Goal: Task Accomplishment & Management: Complete application form

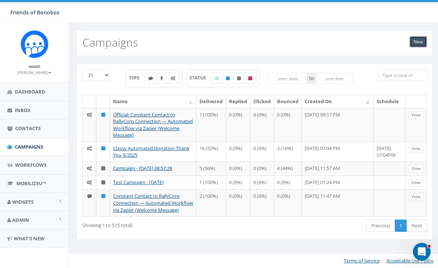
click at [418, 43] on link "New" at bounding box center [418, 41] width 17 height 11
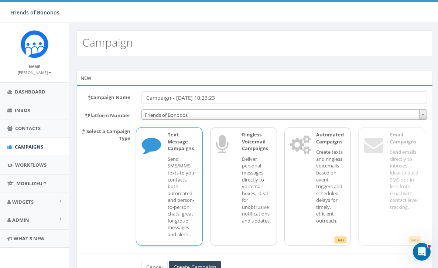
drag, startPoint x: 234, startPoint y: 97, endPoint x: 128, endPoint y: 89, distance: 106.7
click at [128, 89] on div "* Campaign Name Campaign - 10/15/2025, 10:23:23 * Platform Number Friends of Bo…" at bounding box center [255, 185] width 357 height 200
type input "Textedly Welcome"
click at [165, 163] on div "Text Message Campaigns Send SMS/MMS texts to your contacts, both automated and …" at bounding box center [178, 186] width 37 height 110
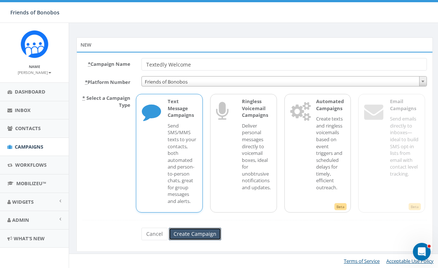
click at [191, 237] on input "Create Campaign" at bounding box center [195, 234] width 52 height 13
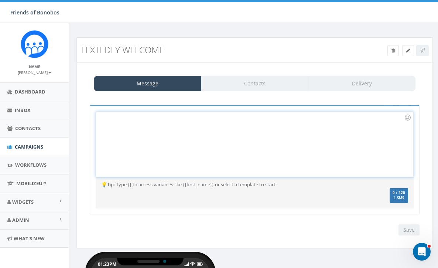
click at [148, 145] on div at bounding box center [240, 144] width 288 height 65
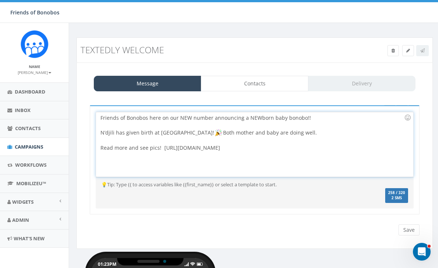
click at [245, 149] on div "Friends of Bonobos here on our NEW number announcing a NEWborn baby bonobo!! N’…" at bounding box center [240, 144] width 288 height 65
click at [31, 143] on link "Campaigns" at bounding box center [34, 147] width 69 height 18
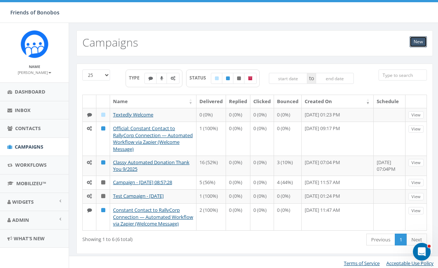
click at [414, 41] on link "New" at bounding box center [418, 41] width 17 height 11
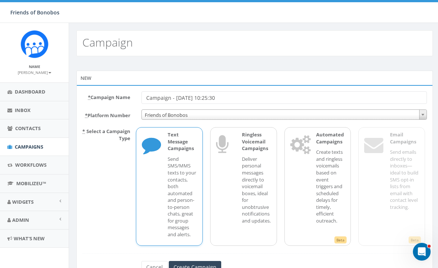
drag, startPoint x: 239, startPoint y: 100, endPoint x: 104, endPoint y: 97, distance: 135.0
click at [104, 97] on div "* Campaign Name Campaign - [DATE] 10:25:30" at bounding box center [255, 97] width 356 height 13
type input "final test"
click at [159, 194] on div "Text Message Campaigns Send SMS/MMS texts to your contacts, both automated and …" at bounding box center [169, 186] width 67 height 118
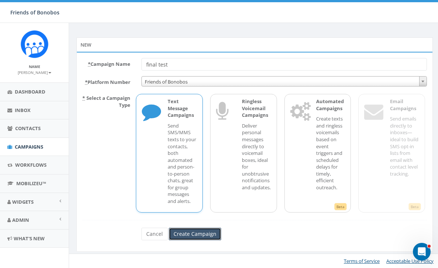
click at [186, 233] on input "Create Campaign" at bounding box center [195, 234] width 52 height 13
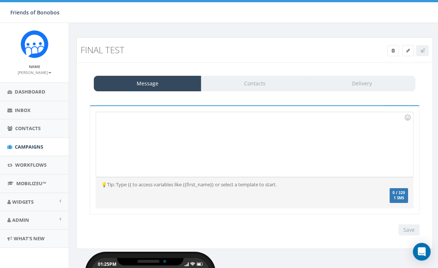
click at [143, 134] on div at bounding box center [240, 144] width 288 height 65
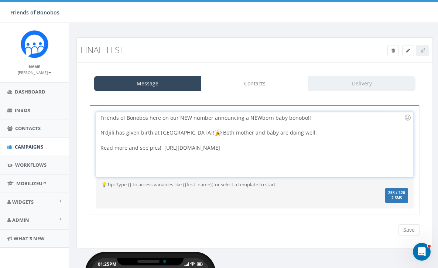
click at [399, 193] on span "258 / 320" at bounding box center [396, 192] width 17 height 5
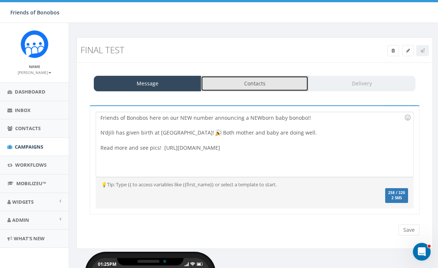
click at [278, 85] on link "Contacts" at bounding box center [255, 84] width 108 height 16
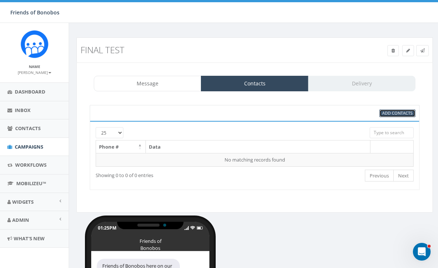
click at [406, 113] on span "Add Contacts" at bounding box center [398, 113] width 30 height 6
select select
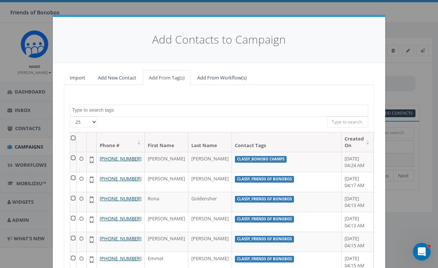
click at [192, 113] on span at bounding box center [219, 111] width 299 height 12
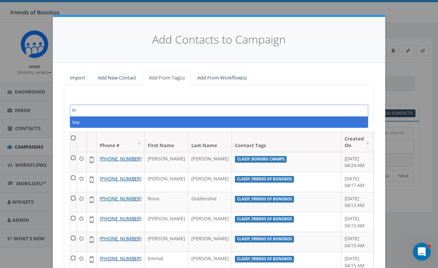
type textarea "t"
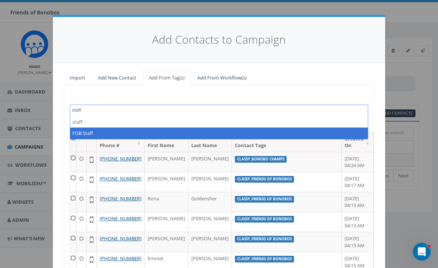
type textarea "staff"
select select "FOB Staff"
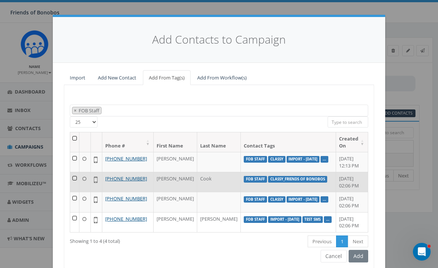
click at [79, 179] on td at bounding box center [74, 182] width 9 height 20
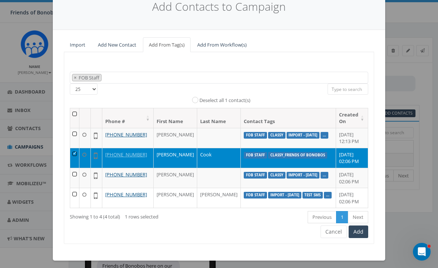
scroll to position [44, 0]
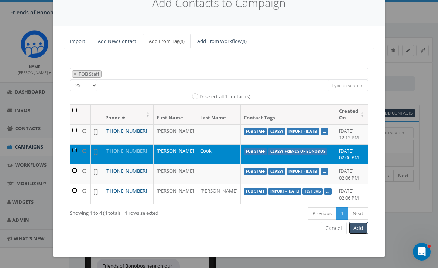
click at [357, 228] on button "Add" at bounding box center [359, 228] width 20 height 13
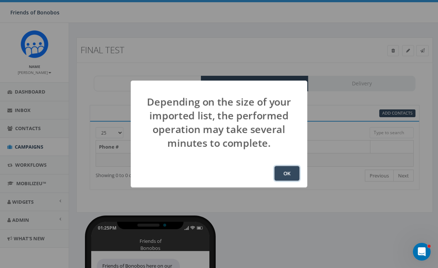
click at [294, 170] on button "OK" at bounding box center [287, 173] width 25 height 15
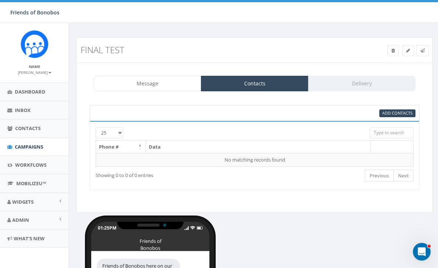
scroll to position [98, 0]
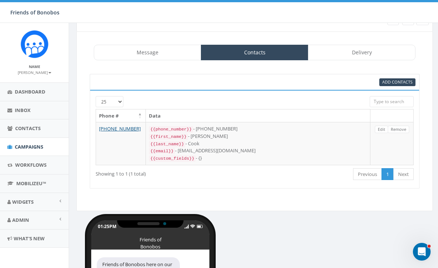
scroll to position [7, 0]
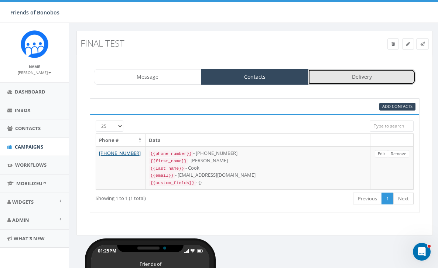
click at [338, 76] on link "Delivery" at bounding box center [362, 77] width 108 height 16
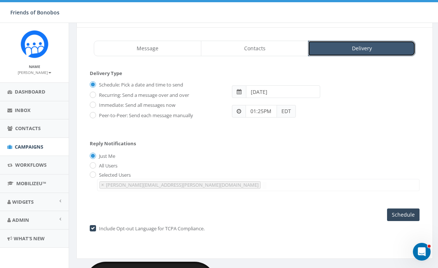
scroll to position [41, 0]
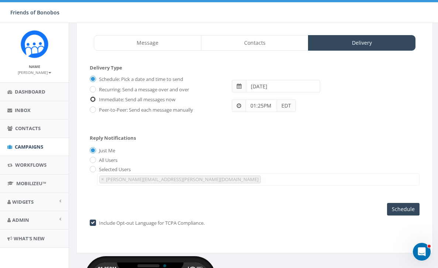
click at [93, 100] on input "Immediate: Send all messages now" at bounding box center [92, 100] width 5 height 5
radio input "true"
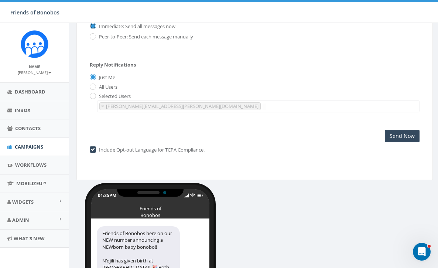
scroll to position [132, 0]
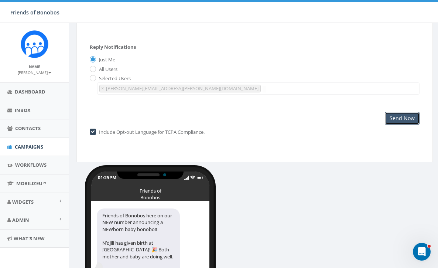
click at [410, 120] on input "Send Now" at bounding box center [402, 118] width 35 height 13
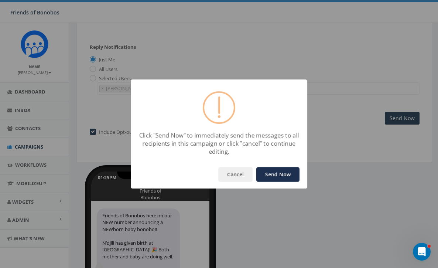
click at [284, 179] on button "Send Now" at bounding box center [278, 174] width 43 height 15
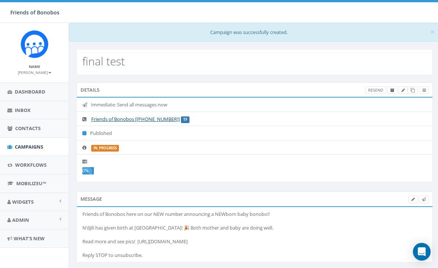
select select
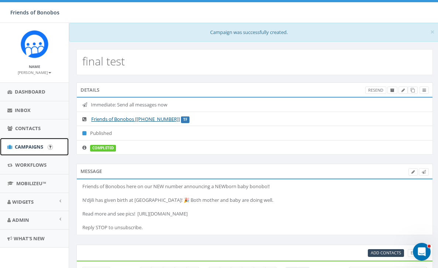
click at [39, 146] on span "Campaigns" at bounding box center [29, 146] width 28 height 7
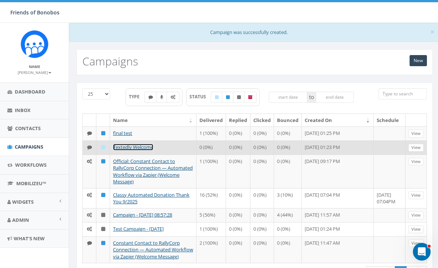
click at [126, 148] on link "Textedly Welcome" at bounding box center [133, 147] width 40 height 7
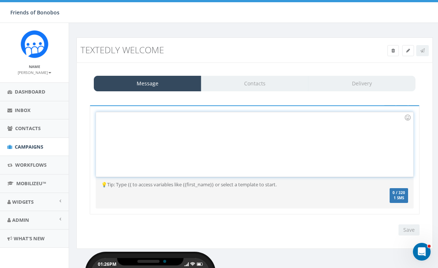
click at [173, 137] on div at bounding box center [240, 144] width 288 height 65
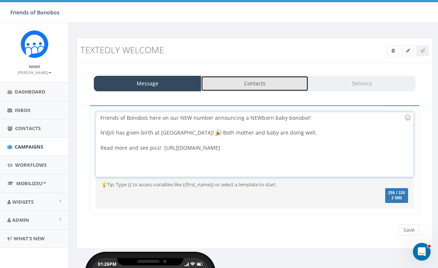
click at [244, 86] on link "Contacts" at bounding box center [255, 84] width 108 height 16
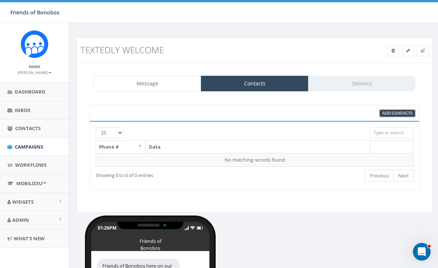
click at [385, 112] on span "Add Contacts" at bounding box center [398, 113] width 30 height 6
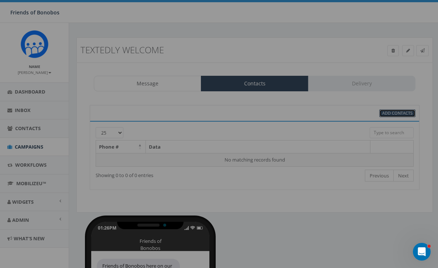
select select
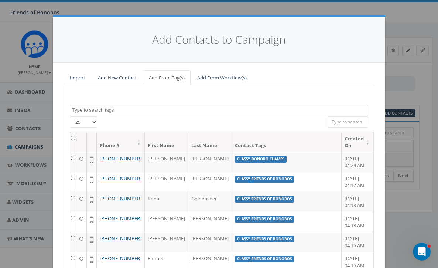
click at [128, 112] on textarea "Search" at bounding box center [220, 110] width 296 height 7
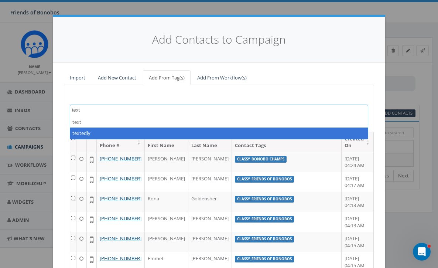
type textarea "text"
select select "textedly"
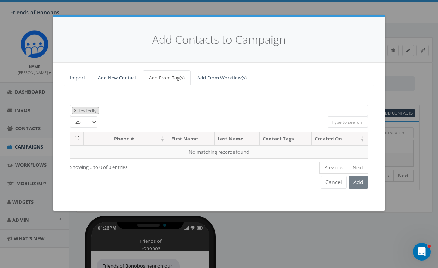
click at [74, 111] on span "×" at bounding box center [75, 110] width 3 height 7
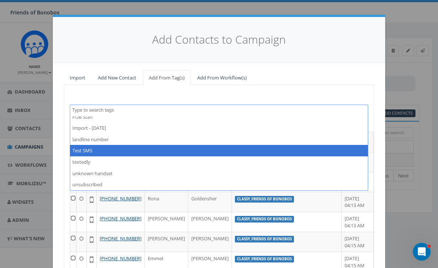
scroll to position [231, 0]
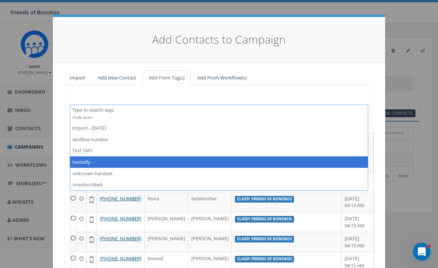
select select "textedly"
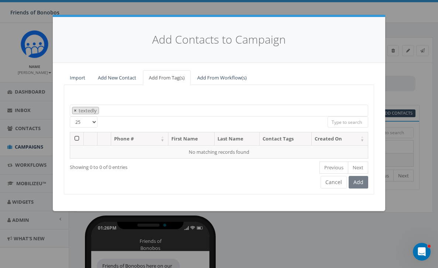
click at [72, 111] on button "×" at bounding box center [75, 110] width 6 height 7
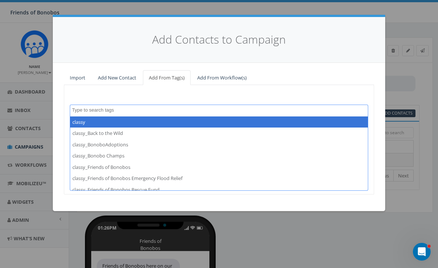
click at [91, 111] on textarea "Search" at bounding box center [220, 110] width 296 height 7
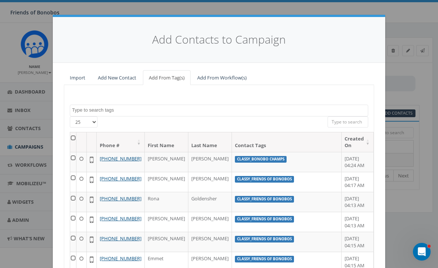
click at [91, 111] on textarea "Search" at bounding box center [220, 110] width 296 height 7
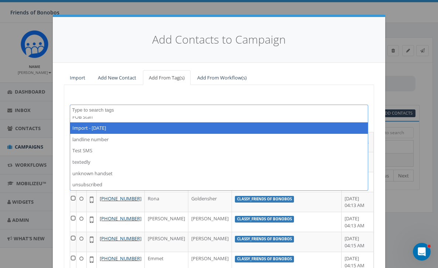
select select "Import - [DATE]"
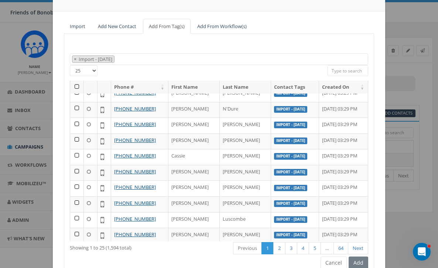
scroll to position [68, 0]
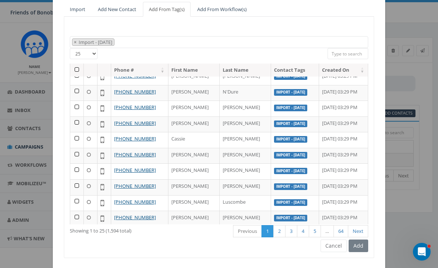
click at [359, 248] on div "Add" at bounding box center [357, 246] width 21 height 13
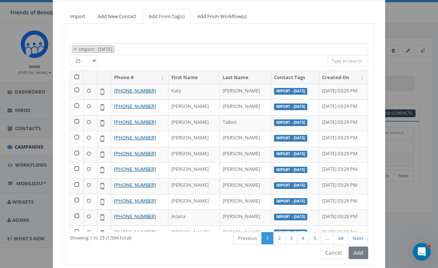
scroll to position [61, 0]
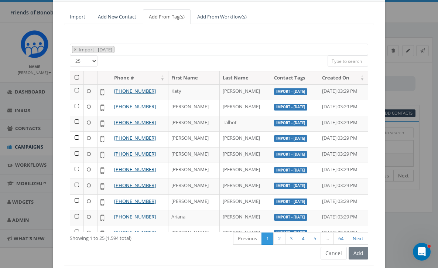
click at [91, 65] on select "25 50 100" at bounding box center [84, 60] width 28 height 11
select select "100"
click at [70, 55] on select "25 50 100" at bounding box center [84, 60] width 28 height 11
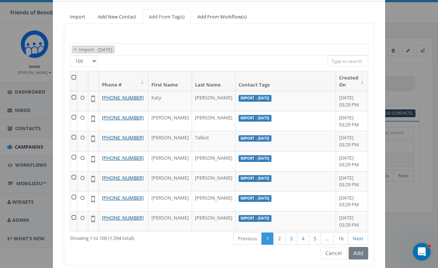
click at [77, 76] on th at bounding box center [73, 81] width 7 height 20
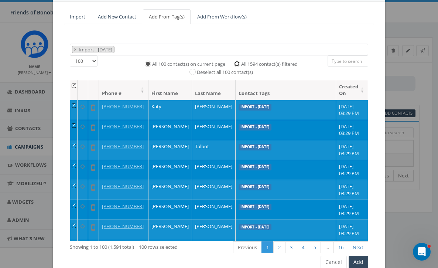
click at [238, 64] on input "All 1594 contact(s) filtered" at bounding box center [239, 63] width 5 height 5
radio input "true"
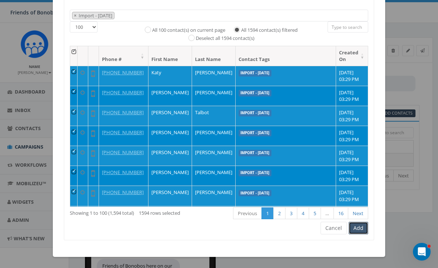
click at [364, 230] on button "Add" at bounding box center [359, 228] width 20 height 13
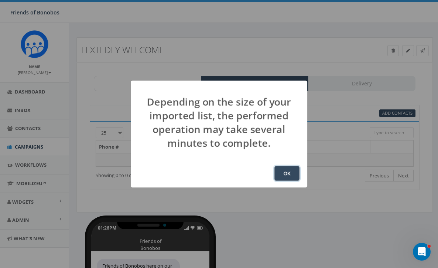
click at [291, 179] on button "OK" at bounding box center [287, 173] width 25 height 15
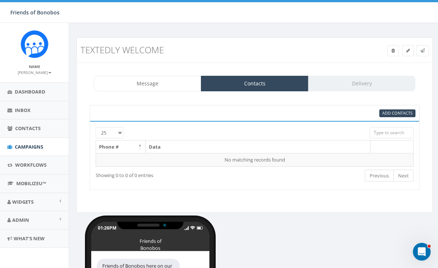
scroll to position [98, 0]
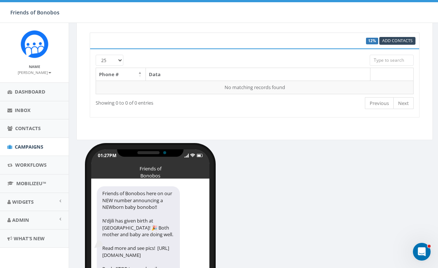
scroll to position [17, 0]
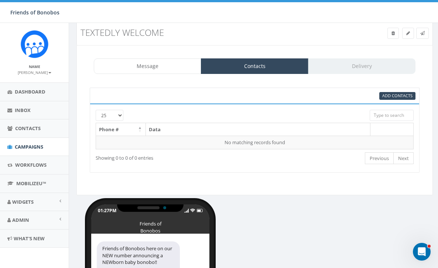
click at [288, 111] on div at bounding box center [241, 113] width 247 height 7
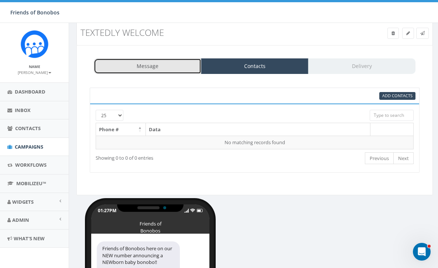
click at [152, 65] on link "Message" at bounding box center [148, 66] width 108 height 16
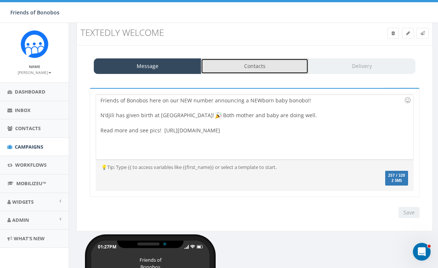
click at [224, 69] on link "Contacts" at bounding box center [255, 66] width 108 height 16
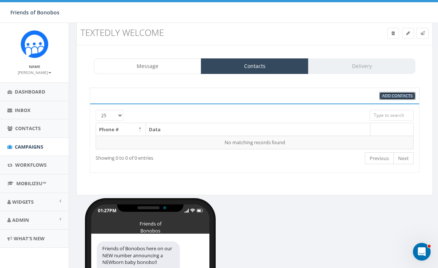
click at [384, 97] on span "Add Contacts" at bounding box center [398, 96] width 30 height 6
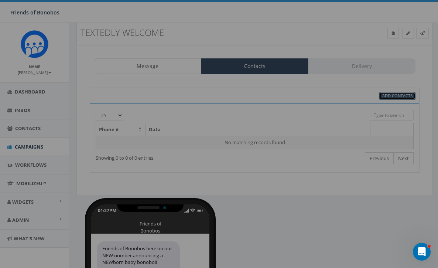
select select
select select "100"
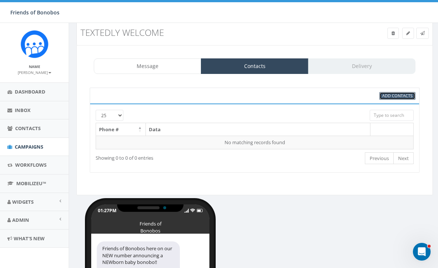
click at [393, 98] on span "Add Contacts" at bounding box center [398, 96] width 30 height 6
select select
select select "100"
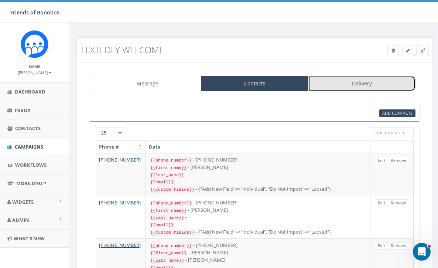
click at [374, 80] on link "Delivery" at bounding box center [362, 84] width 108 height 16
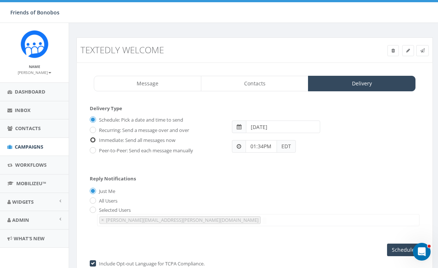
click at [94, 138] on input "Immediate: Send all messages now" at bounding box center [92, 140] width 5 height 5
radio input "true"
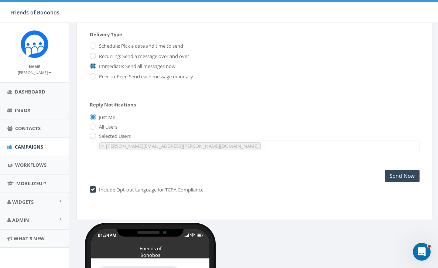
scroll to position [90, 0]
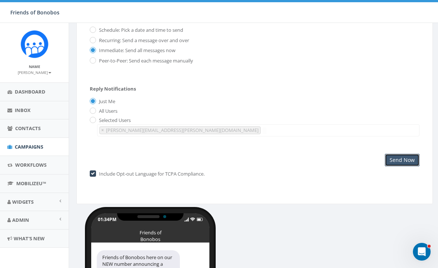
click at [400, 159] on input "Send Now" at bounding box center [402, 160] width 35 height 13
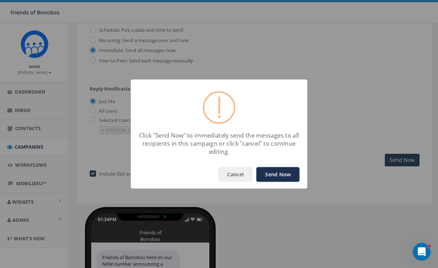
click at [278, 175] on button "Send Now" at bounding box center [278, 174] width 43 height 15
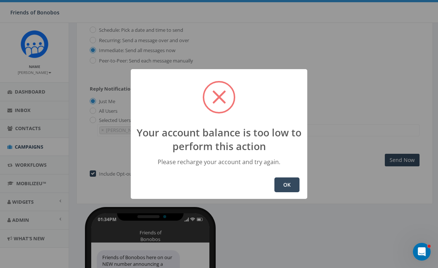
click at [292, 184] on button "OK" at bounding box center [287, 184] width 25 height 15
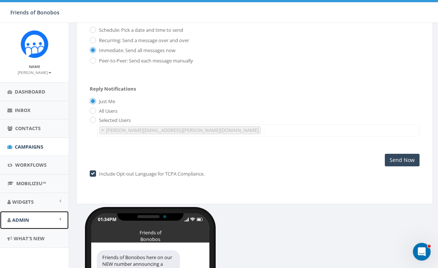
click at [28, 219] on span "Admin" at bounding box center [20, 220] width 17 height 7
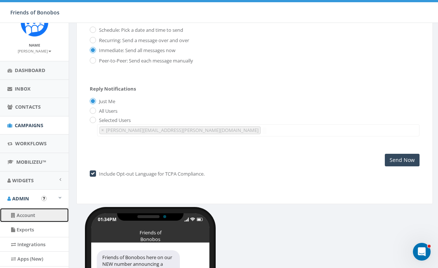
click at [27, 216] on link "Account" at bounding box center [34, 215] width 69 height 14
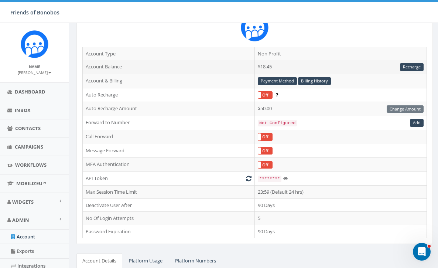
scroll to position [73, 0]
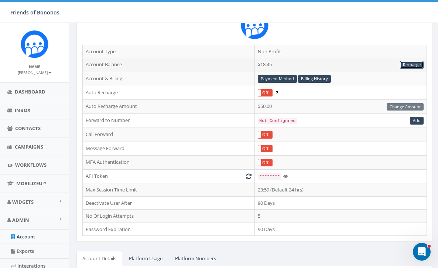
click at [413, 65] on link "Recharge" at bounding box center [412, 65] width 24 height 8
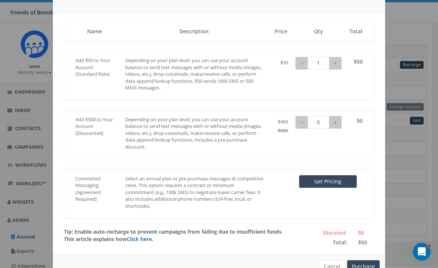
scroll to position [48, 0]
click at [146, 239] on link "Click here" at bounding box center [139, 238] width 25 height 7
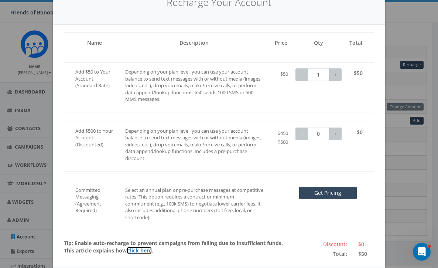
scroll to position [36, 0]
type input "1"
click at [337, 134] on button "+" at bounding box center [335, 134] width 13 height 13
type input "0"
click at [300, 76] on button "−" at bounding box center [302, 75] width 13 height 13
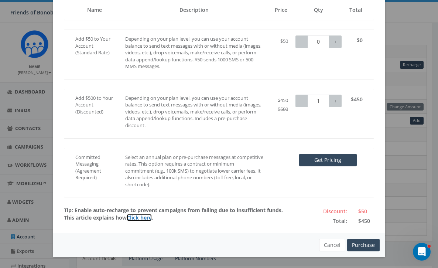
scroll to position [69, 0]
click at [365, 244] on button "Purchase" at bounding box center [363, 245] width 33 height 13
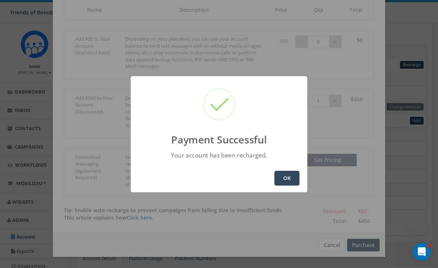
click at [290, 182] on button "OK" at bounding box center [287, 178] width 25 height 15
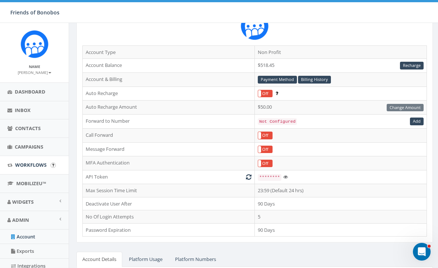
click at [26, 156] on ul "Dashboard Inbox Contacts Campaigns Workflows MobilizeU™ Widgets Videos Thermome…" at bounding box center [34, 238] width 69 height 312
click at [27, 149] on span "Campaigns" at bounding box center [29, 146] width 28 height 7
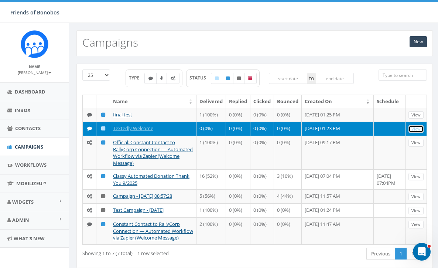
click at [415, 131] on link "View" at bounding box center [416, 129] width 15 height 8
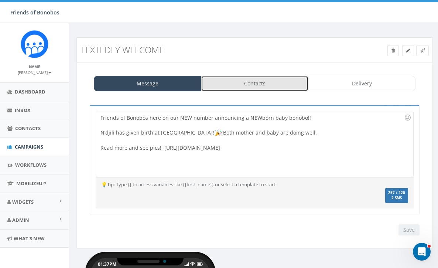
click at [289, 81] on link "Contacts" at bounding box center [255, 84] width 108 height 16
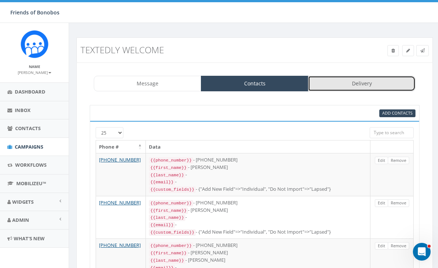
click at [371, 84] on link "Delivery" at bounding box center [362, 84] width 108 height 16
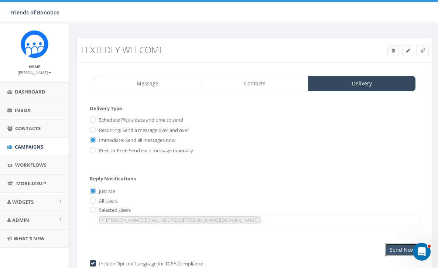
click at [388, 250] on input "Send Now" at bounding box center [402, 250] width 35 height 13
drag, startPoint x: 388, startPoint y: 250, endPoint x: 256, endPoint y: 201, distance: 140.9
click at [265, 204] on div "Delivery Type Schedule: Pick a date and time to send Recurring: Send a message …" at bounding box center [255, 180] width 330 height 151
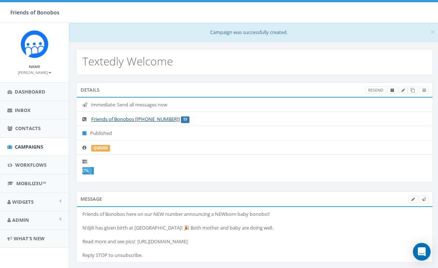
select select
click at [28, 143] on link "Campaigns" at bounding box center [34, 147] width 69 height 18
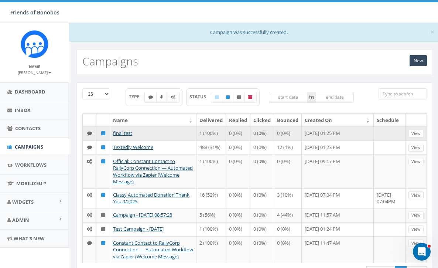
click at [105, 132] on td at bounding box center [103, 133] width 14 height 14
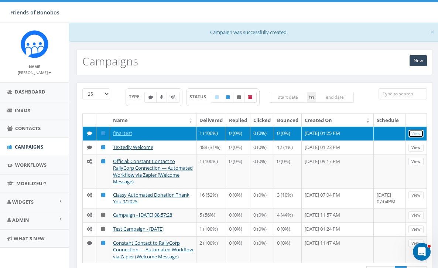
click at [418, 131] on link "View" at bounding box center [416, 134] width 15 height 8
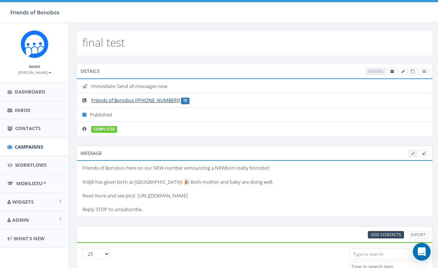
select select
click at [392, 72] on icon at bounding box center [393, 71] width 4 height 4
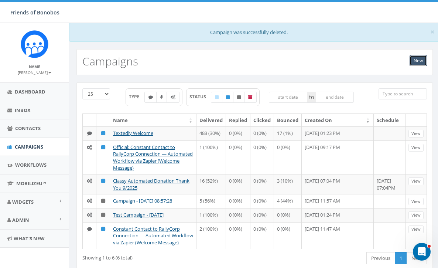
click at [421, 60] on link "New" at bounding box center [418, 60] width 17 height 11
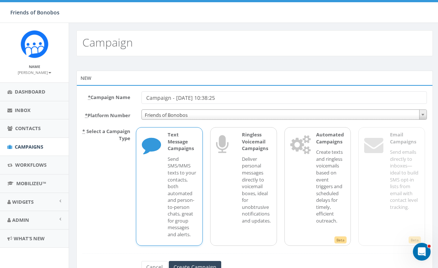
drag, startPoint x: 249, startPoint y: 94, endPoint x: 102, endPoint y: 93, distance: 147.1
click at [102, 93] on div "* Campaign Name Campaign - [DATE] 10:38:25" at bounding box center [255, 97] width 356 height 13
drag, startPoint x: 145, startPoint y: 96, endPoint x: 236, endPoint y: 97, distance: 90.6
click at [236, 98] on input "Campaign - 10/15/2025, 10:38:25" at bounding box center [285, 97] width 286 height 13
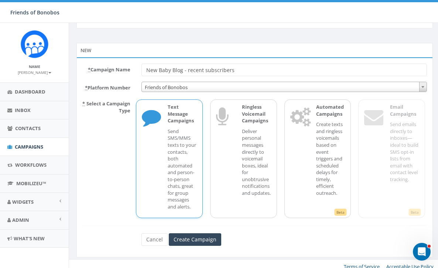
scroll to position [33, 0]
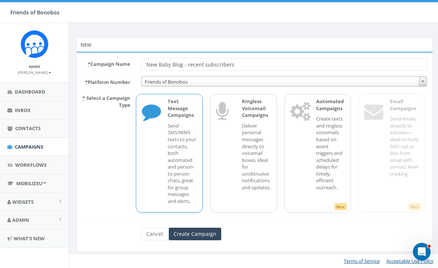
type input "New Baby Blog - recent subscribers"
click at [181, 136] on p "Send SMS/MMS texts to your contacts, both automated and person-to-person chats,…" at bounding box center [182, 163] width 29 height 82
click at [188, 240] on input "Create Campaign" at bounding box center [195, 234] width 52 height 13
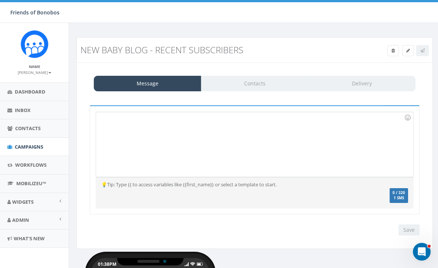
click at [184, 149] on div at bounding box center [240, 144] width 288 height 65
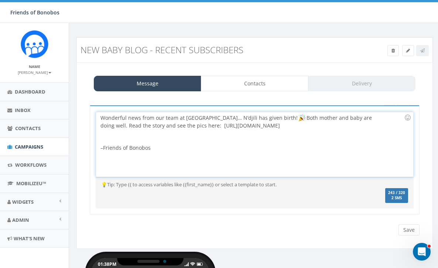
click at [175, 145] on div "Wonderful news from our team at Lola ya Bonobo Sanctuary… N’djili has given bir…" at bounding box center [240, 144] width 288 height 65
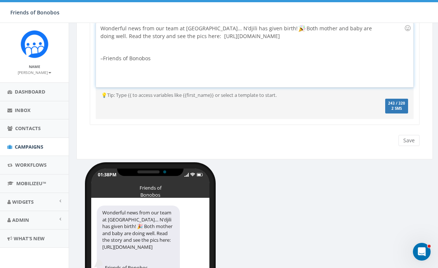
scroll to position [23, 0]
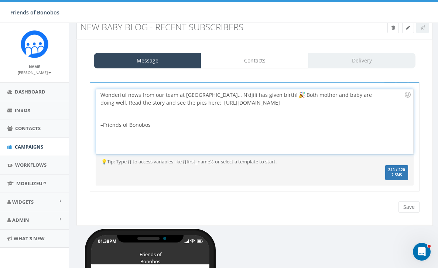
click at [152, 122] on div "Wonderful news from our team at Lola ya Bonobo Sanctuary… N’djili has given bir…" at bounding box center [240, 121] width 288 height 65
click at [144, 115] on div at bounding box center [238, 113] width 275 height 15
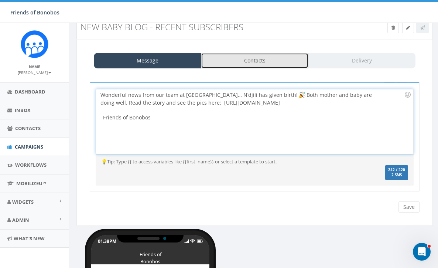
click at [270, 62] on link "Contacts" at bounding box center [255, 61] width 108 height 16
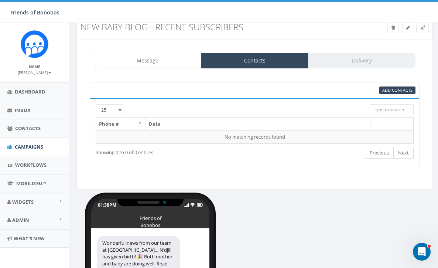
click at [401, 111] on input "search" at bounding box center [392, 109] width 44 height 11
type input "c"
click at [398, 90] on span "Add Contacts" at bounding box center [398, 90] width 30 height 6
select select
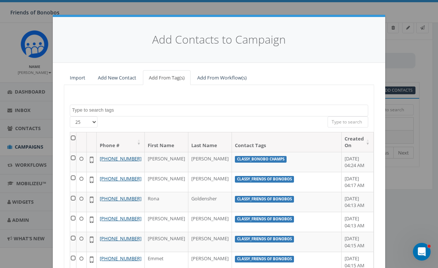
click at [148, 112] on textarea "Search" at bounding box center [220, 110] width 296 height 7
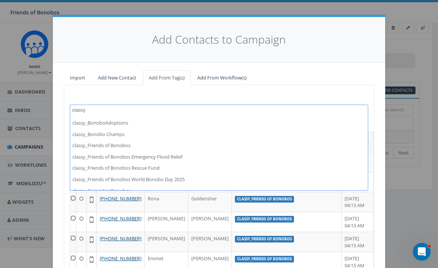
scroll to position [0, 0]
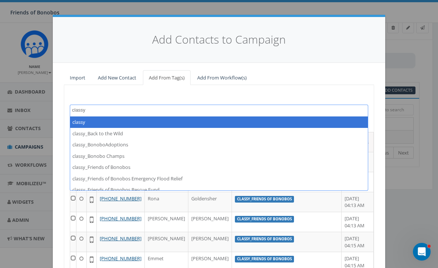
type textarea "classy"
select select "classy"
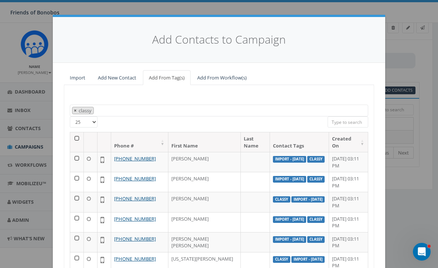
click at [75, 108] on span "×" at bounding box center [75, 110] width 3 height 7
select select
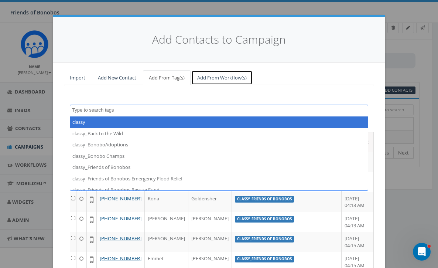
click at [231, 78] on link "Add From Workflow(s)" at bounding box center [221, 77] width 61 height 15
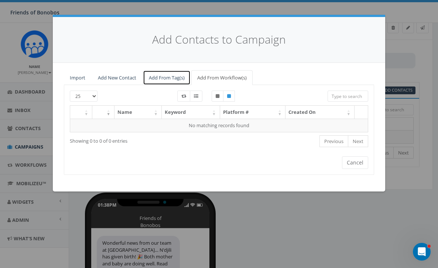
click at [164, 80] on link "Add From Tag(s)" at bounding box center [167, 77] width 48 height 15
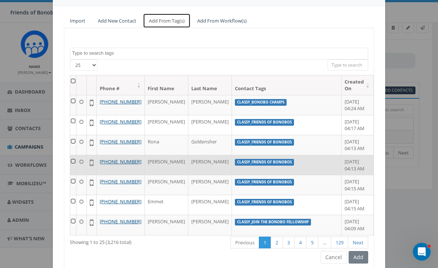
scroll to position [57, 0]
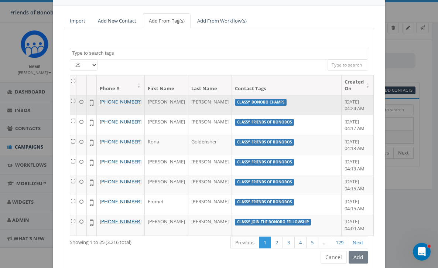
click at [77, 102] on td at bounding box center [73, 105] width 6 height 20
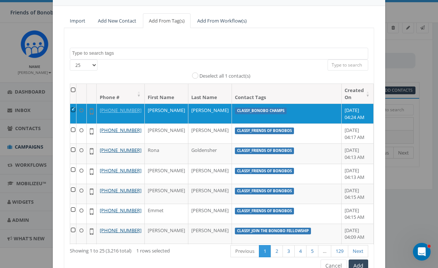
click at [77, 90] on th at bounding box center [73, 94] width 6 height 20
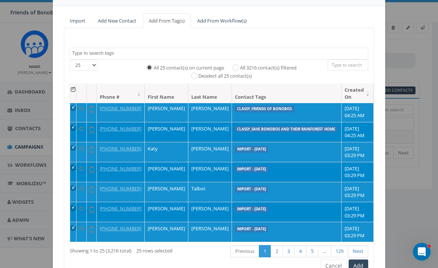
scroll to position [473, 0]
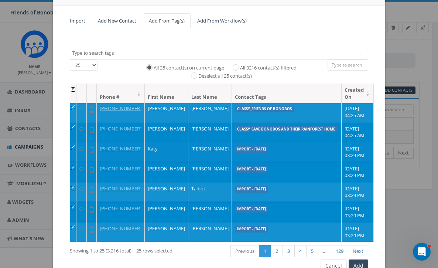
click at [77, 162] on td at bounding box center [73, 152] width 6 height 20
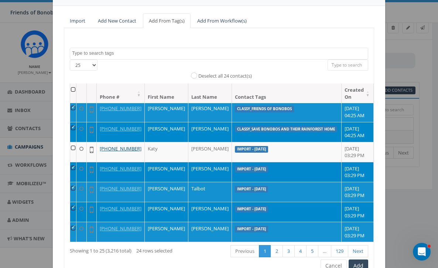
click at [76, 182] on td at bounding box center [73, 172] width 6 height 20
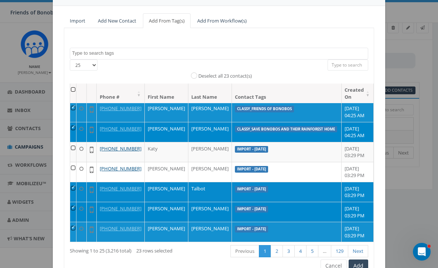
click at [77, 202] on td at bounding box center [73, 192] width 6 height 20
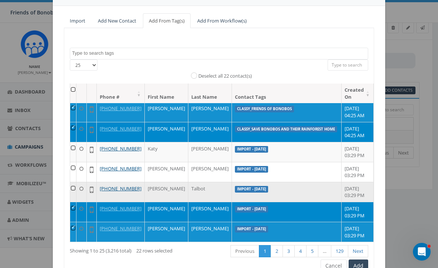
scroll to position [534, 0]
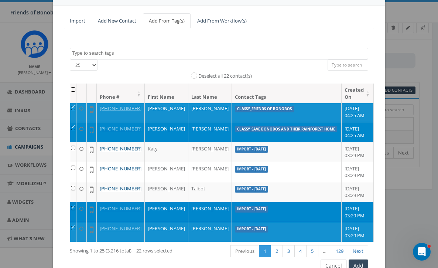
click at [75, 202] on td at bounding box center [73, 212] width 6 height 20
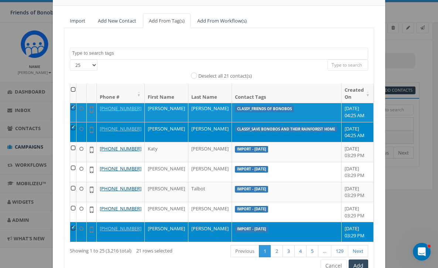
click at [75, 222] on td at bounding box center [73, 232] width 6 height 20
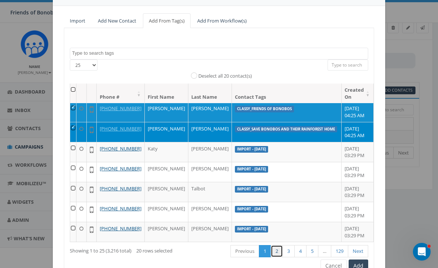
click at [274, 250] on link "2" at bounding box center [277, 251] width 12 height 12
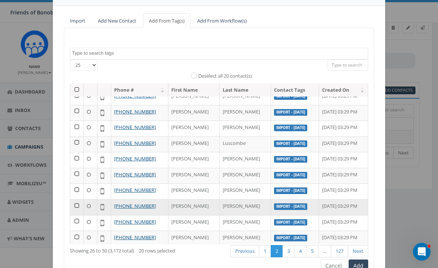
scroll to position [95, 0]
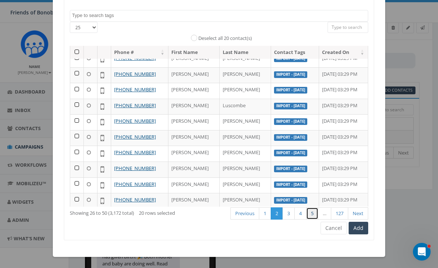
click at [311, 216] on link "5" at bounding box center [312, 213] width 12 height 12
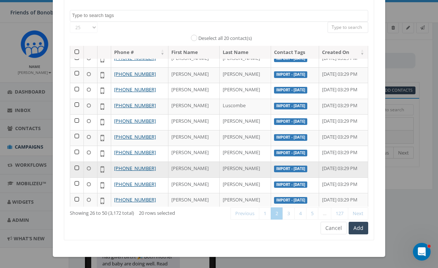
scroll to position [355, 0]
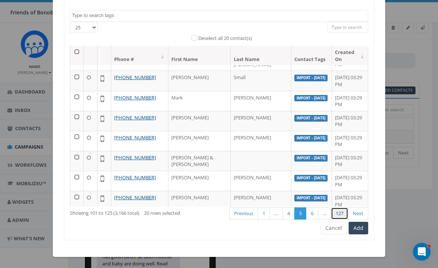
click at [337, 215] on link "127" at bounding box center [339, 213] width 17 height 12
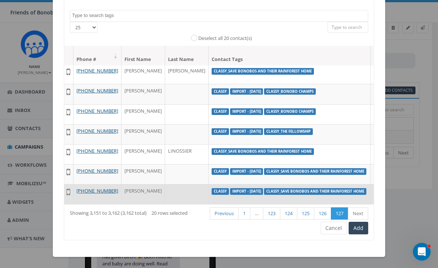
scroll to position [126, 23]
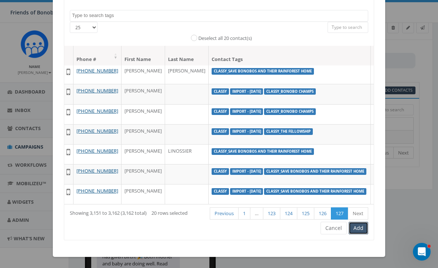
click at [361, 228] on button "Add" at bounding box center [359, 228] width 20 height 13
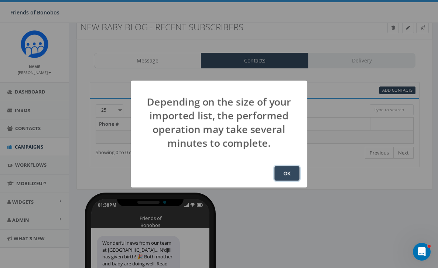
click at [286, 177] on button "OK" at bounding box center [287, 173] width 25 height 15
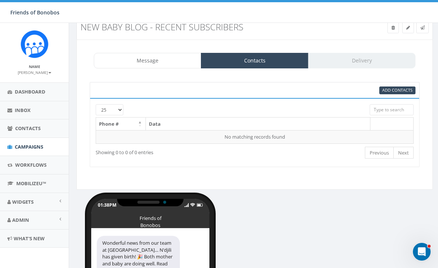
scroll to position [98, 0]
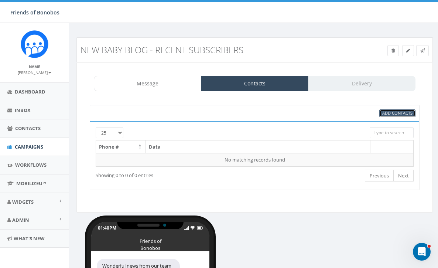
click at [386, 111] on span "Add Contacts" at bounding box center [398, 113] width 30 height 6
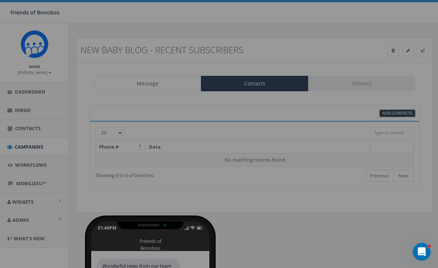
select select
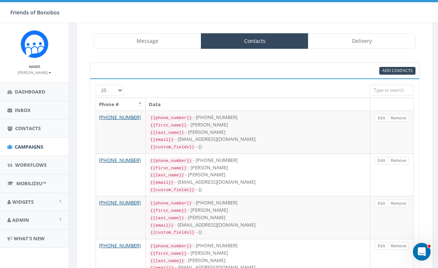
scroll to position [42, 0]
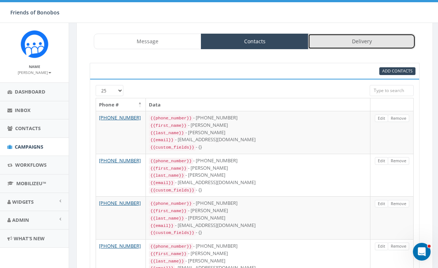
click at [347, 44] on link "Delivery" at bounding box center [362, 42] width 108 height 16
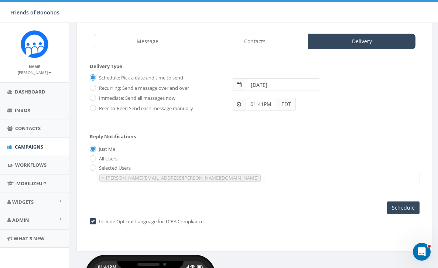
click at [97, 97] on label "Immediate: Send all messages now" at bounding box center [136, 98] width 78 height 7
click at [95, 97] on input "Immediate: Send all messages now" at bounding box center [92, 98] width 5 height 5
radio input "true"
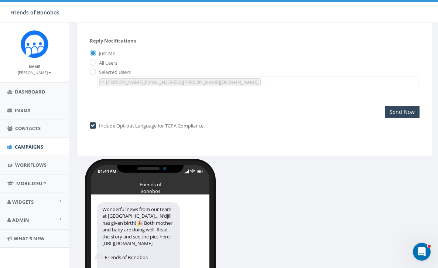
scroll to position [0, 0]
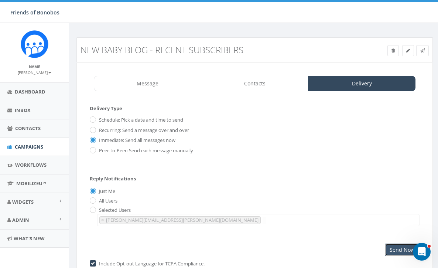
click at [399, 255] on input "Send Now" at bounding box center [402, 250] width 35 height 13
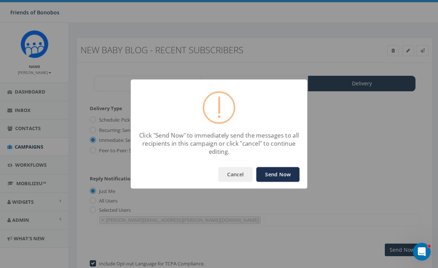
click at [274, 175] on button "Send Now" at bounding box center [278, 174] width 43 height 15
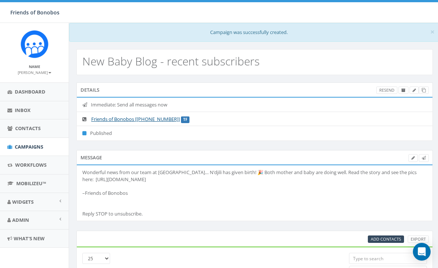
select select
